Goal: Information Seeking & Learning: Learn about a topic

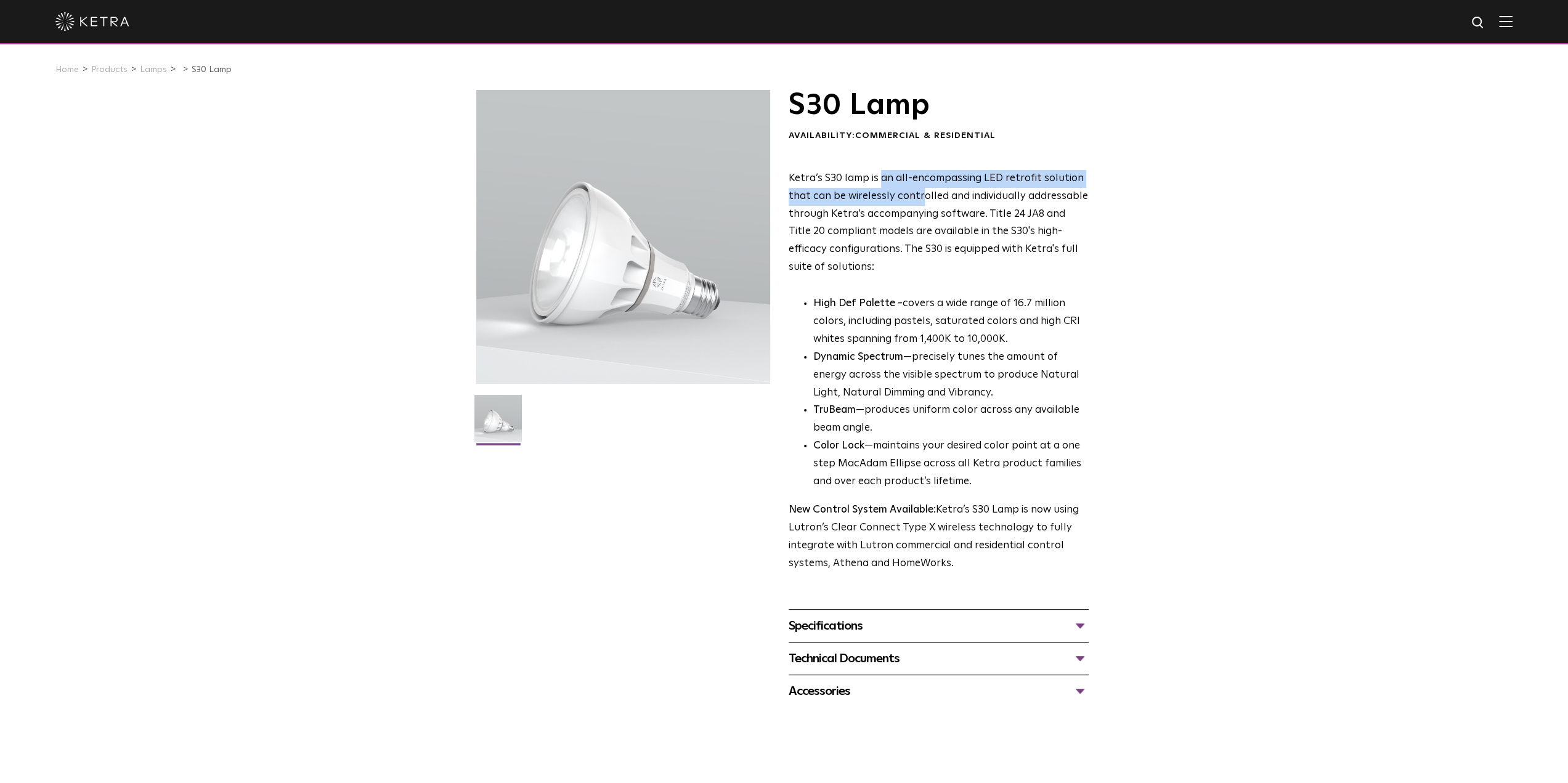
drag, startPoint x: 880, startPoint y: 179, endPoint x: 921, endPoint y: 203, distance: 47.5
click at [921, 203] on span "Ketra’s S30 lamp is an all-encompassing LED retrofit solution that can be wirel…" at bounding box center [939, 222] width 299 height 99
drag, startPoint x: 909, startPoint y: 202, endPoint x: 919, endPoint y: 223, distance: 23.3
click at [919, 223] on p "Ketra’s S30 lamp is an all-encompassing LED retrofit solution that can be wirel…" at bounding box center [939, 223] width 300 height 107
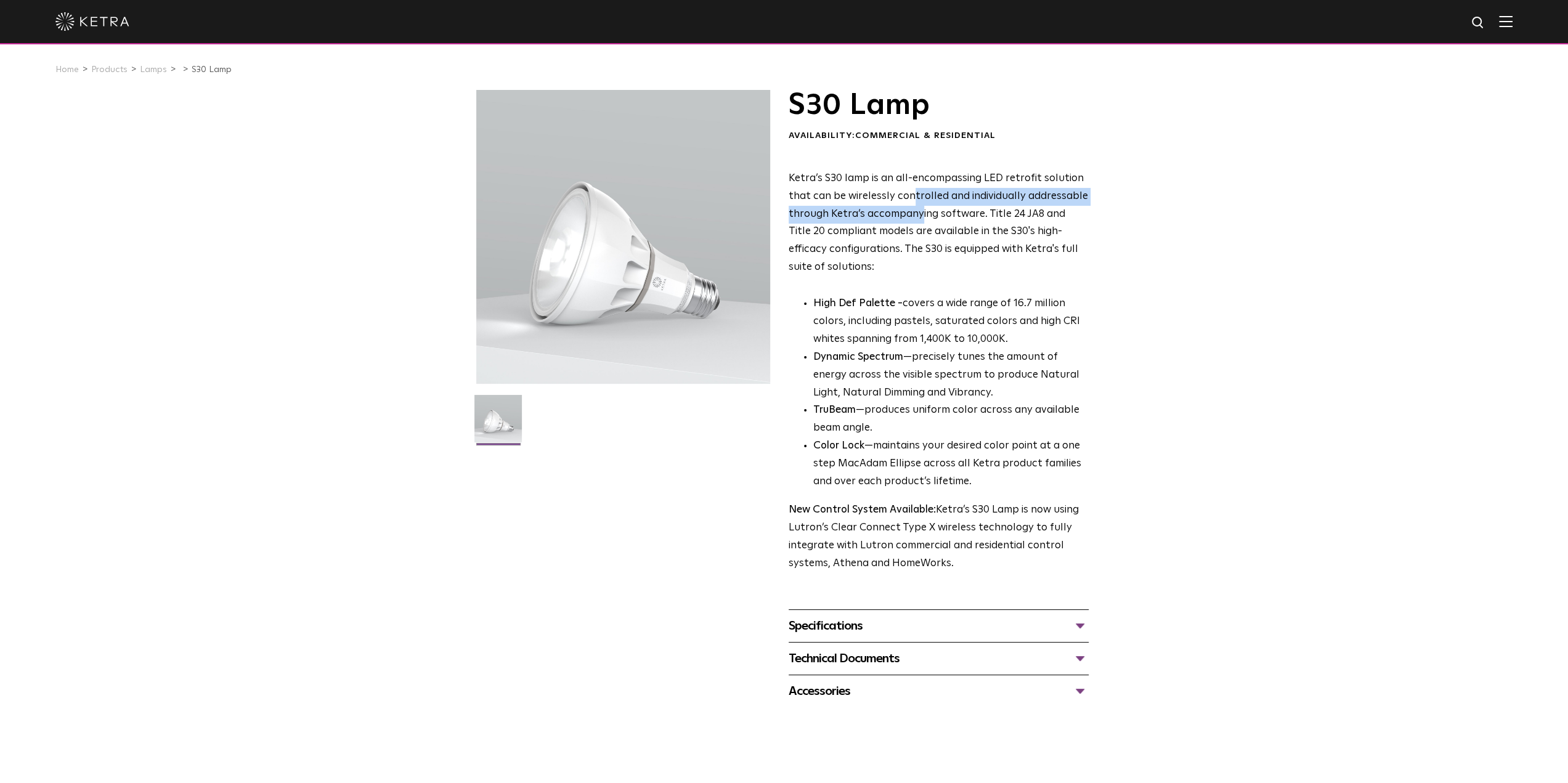
click at [919, 223] on p "Ketra’s S30 lamp is an all-encompassing LED retrofit solution that can be wirel…" at bounding box center [939, 223] width 300 height 107
drag, startPoint x: 918, startPoint y: 209, endPoint x: 928, endPoint y: 235, distance: 27.9
click at [928, 235] on span "Ketra’s S30 lamp is an all-encompassing LED retrofit solution that can be wirel…" at bounding box center [939, 222] width 299 height 99
drag, startPoint x: 808, startPoint y: 214, endPoint x: 901, endPoint y: 219, distance: 93.1
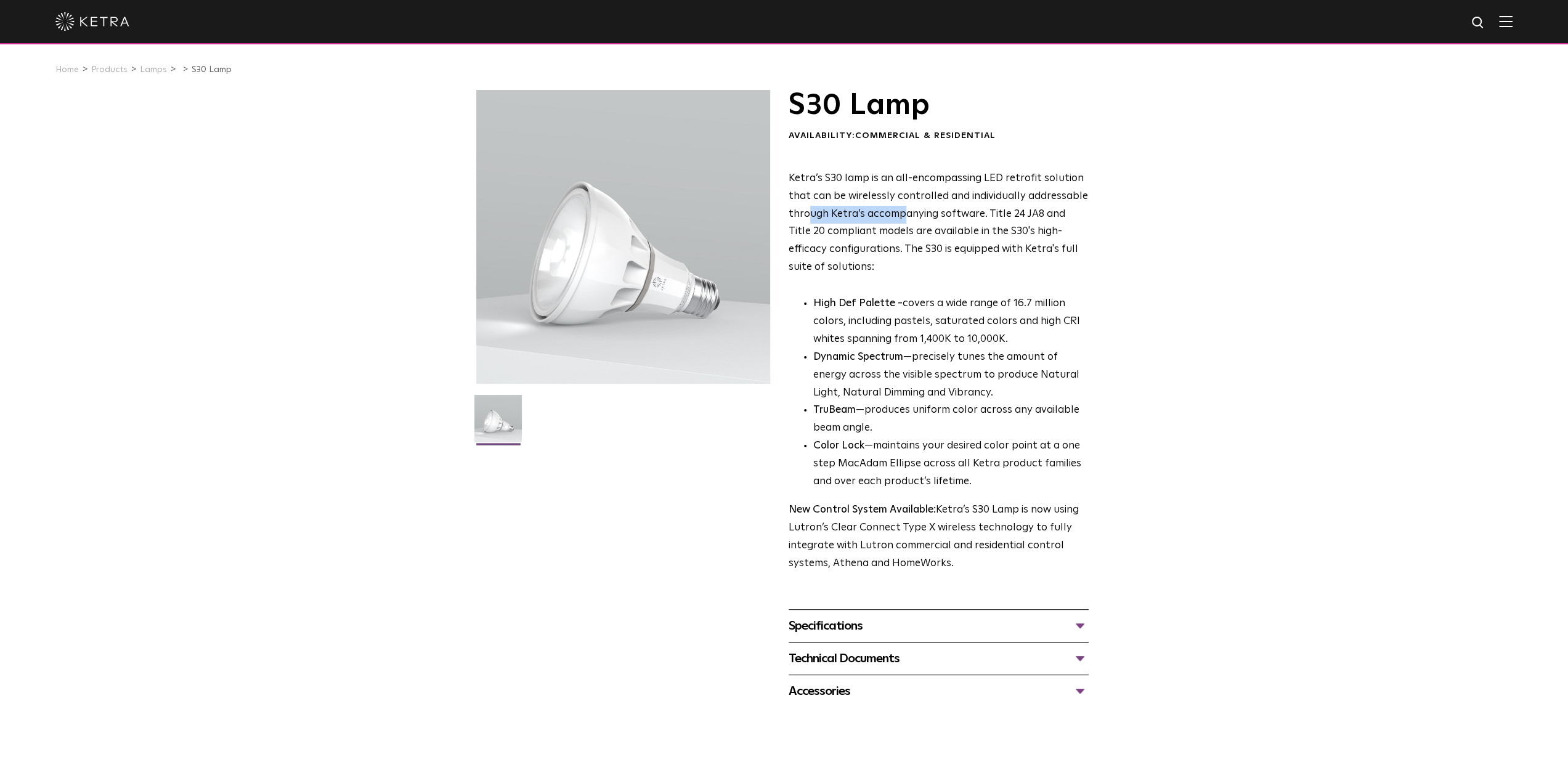
click at [901, 219] on span "Ketra’s S30 lamp is an all-encompassing LED retrofit solution that can be wirel…" at bounding box center [939, 222] width 299 height 99
drag, startPoint x: 901, startPoint y: 219, endPoint x: 926, endPoint y: 233, distance: 28.7
click at [926, 233] on span "Ketra’s S30 lamp is an all-encompassing LED retrofit solution that can be wirel…" at bounding box center [939, 222] width 299 height 99
